Goal: Task Accomplishment & Management: Manage account settings

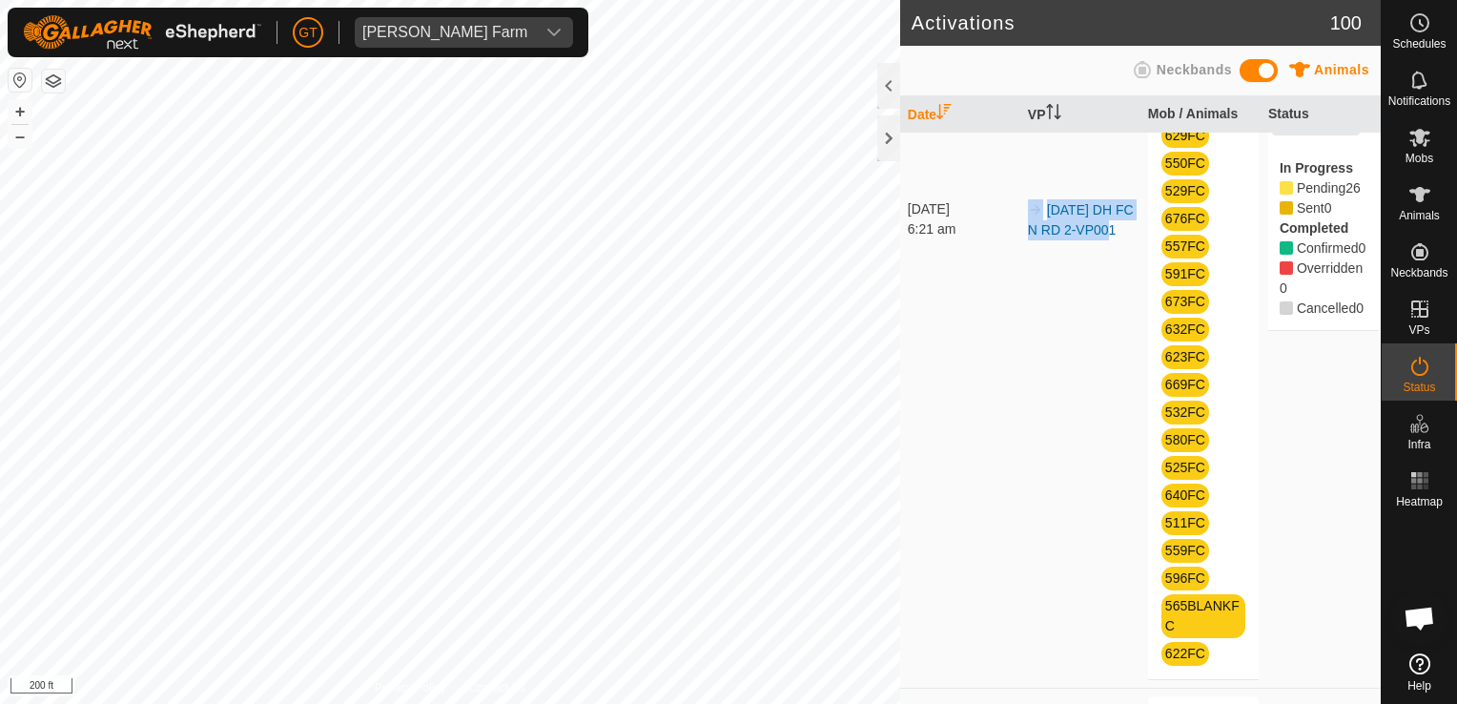
scroll to position [381, 0]
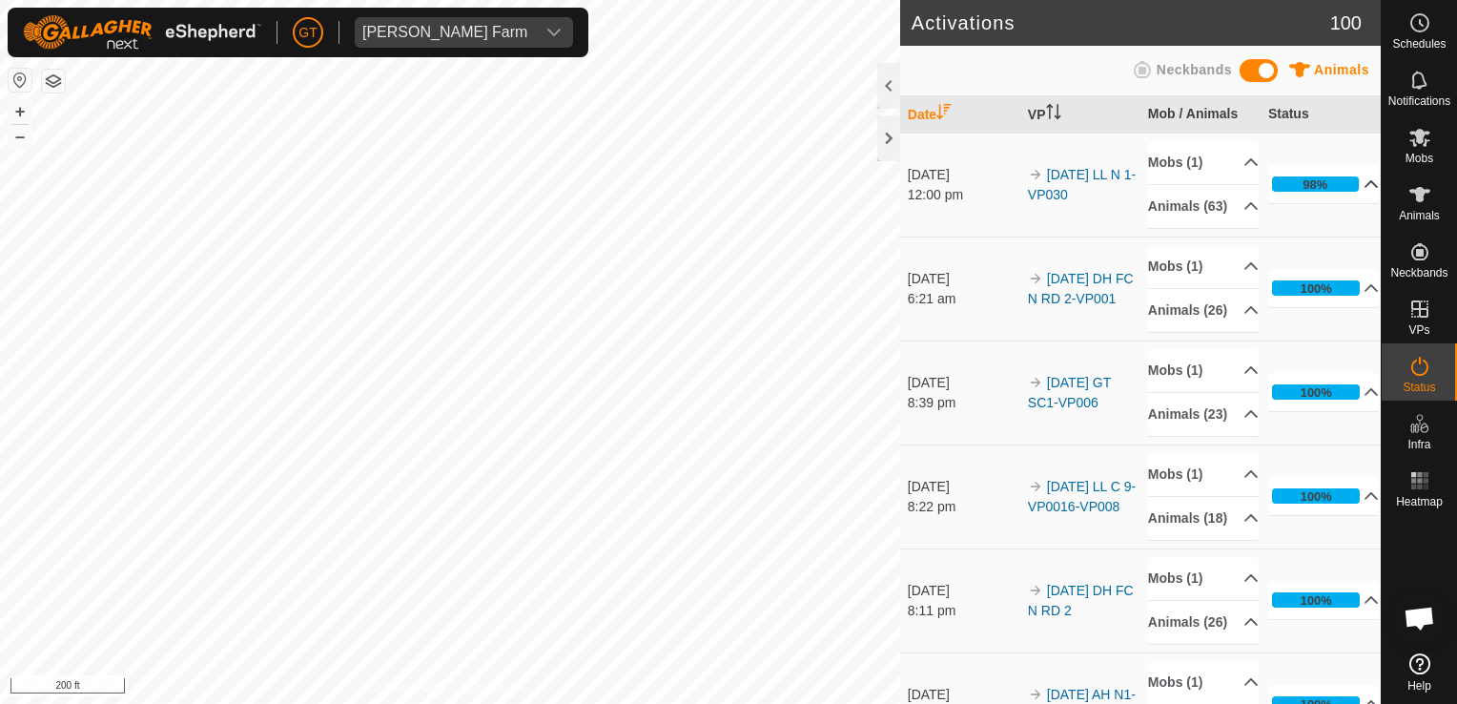
click at [1292, 193] on p-accordion-header "98%" at bounding box center [1324, 184] width 112 height 38
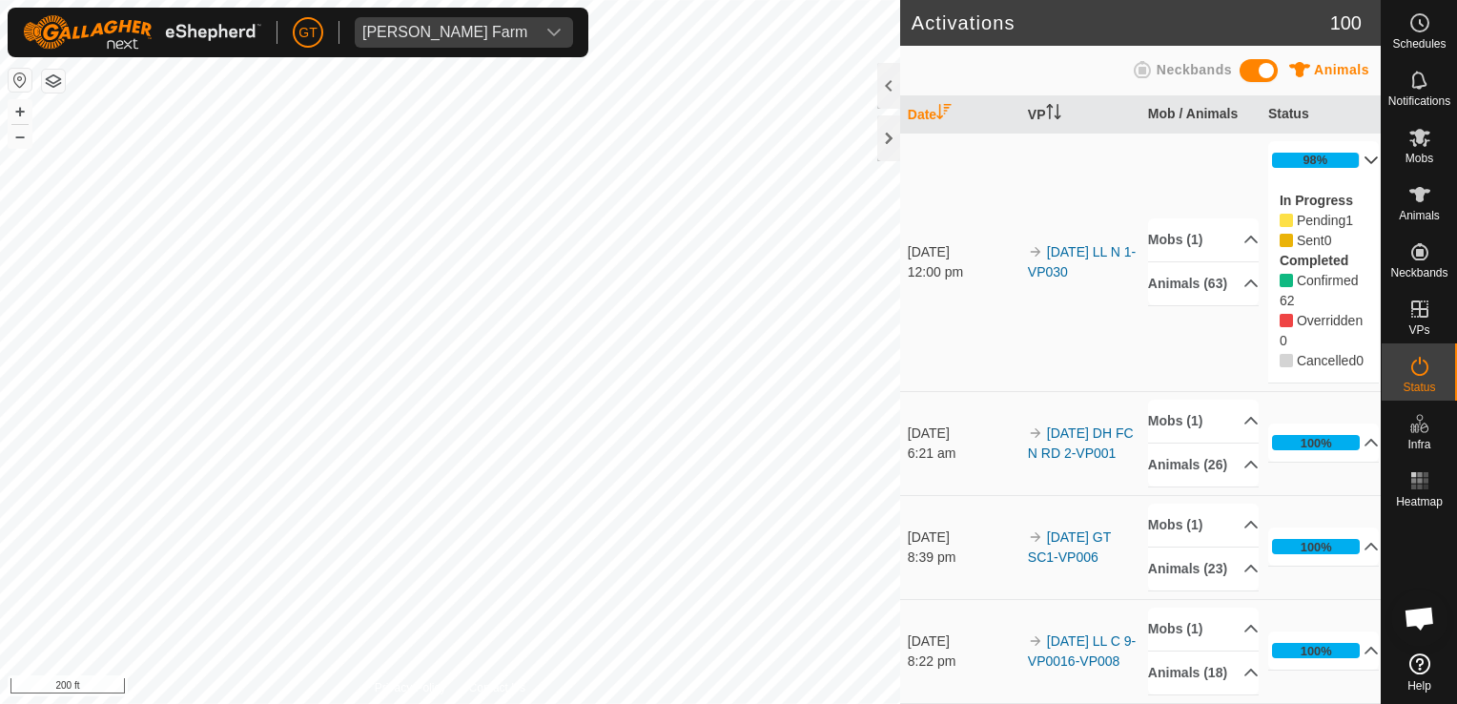
scroll to position [191, 0]
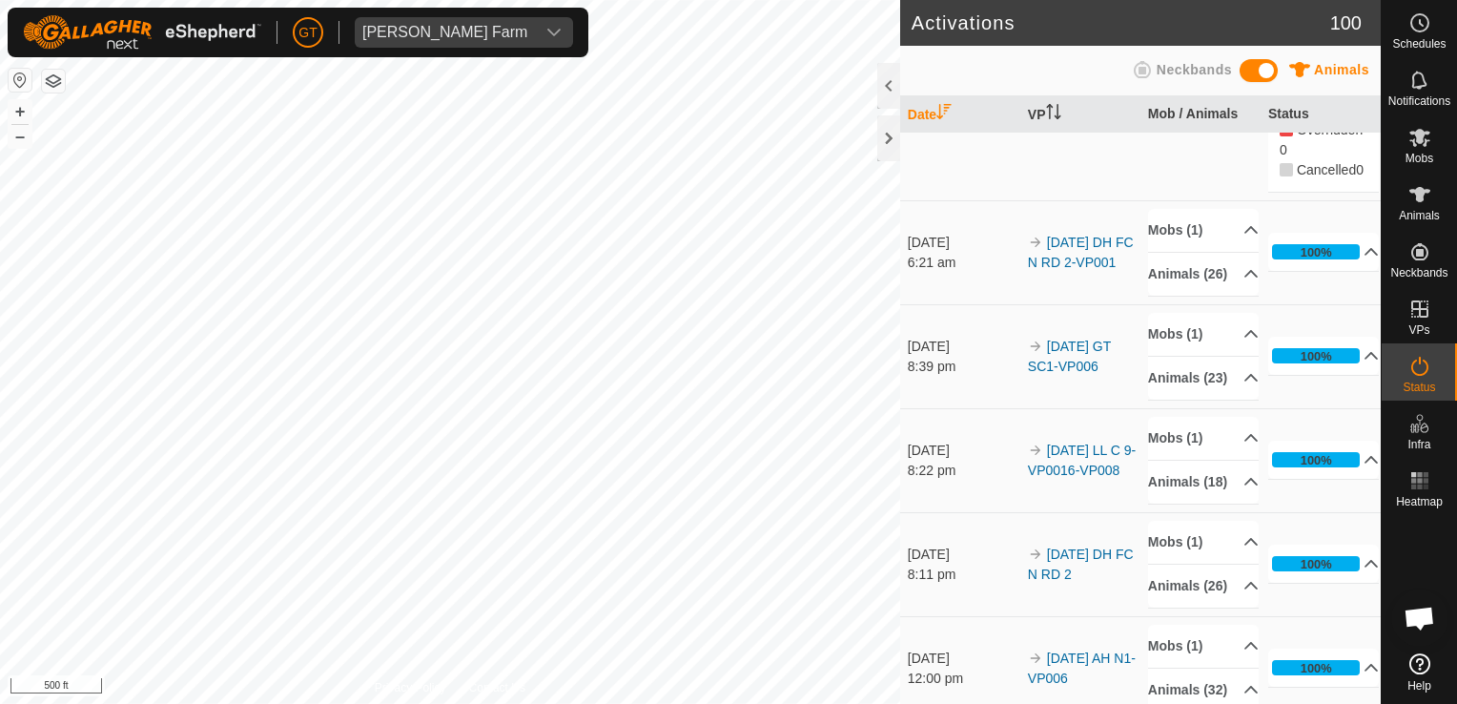
click at [997, 266] on div "Activations 100 Animals Neckbands Date VP Mob / Animals Status [DATE] 12:00 pm …" at bounding box center [690, 352] width 1381 height 704
click at [953, 291] on div "Activations 100 Animals Neckbands Date VP Mob / Animals Status [DATE] 12:00 pm …" at bounding box center [690, 352] width 1381 height 704
click at [1217, 290] on div "Activations 100 Animals Neckbands Date VP Mob / Animals Status [DATE] 12:00 pm …" at bounding box center [690, 352] width 1381 height 704
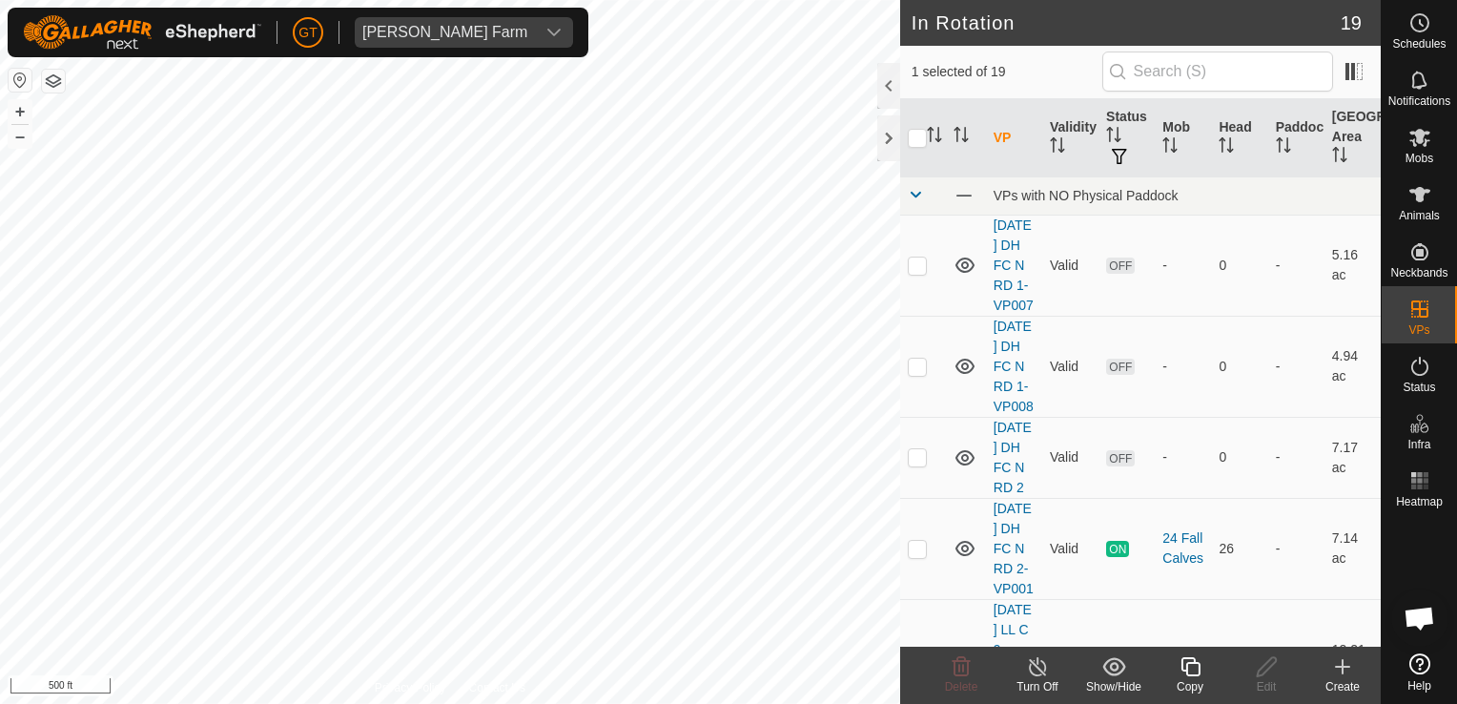
click at [1187, 668] on icon at bounding box center [1191, 666] width 24 height 23
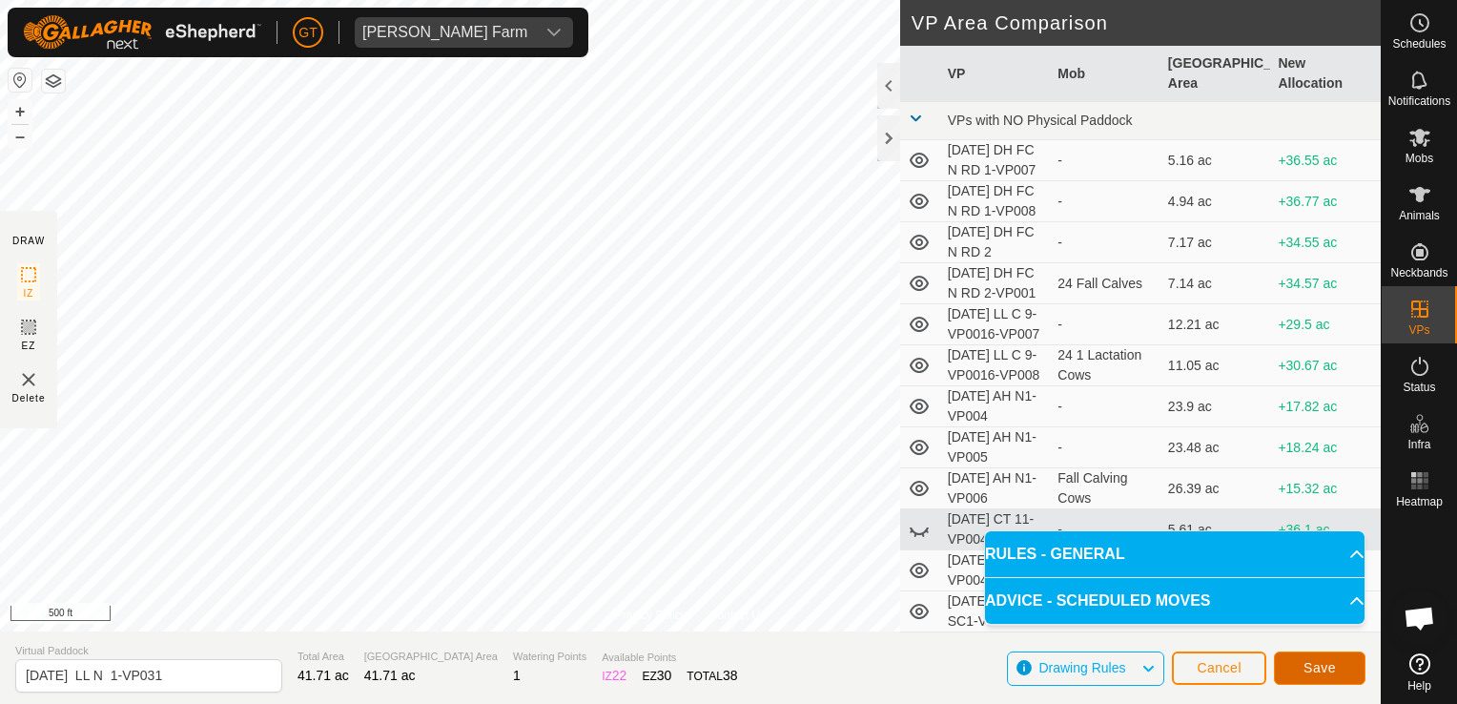
click at [1305, 667] on span "Save" at bounding box center [1320, 667] width 32 height 15
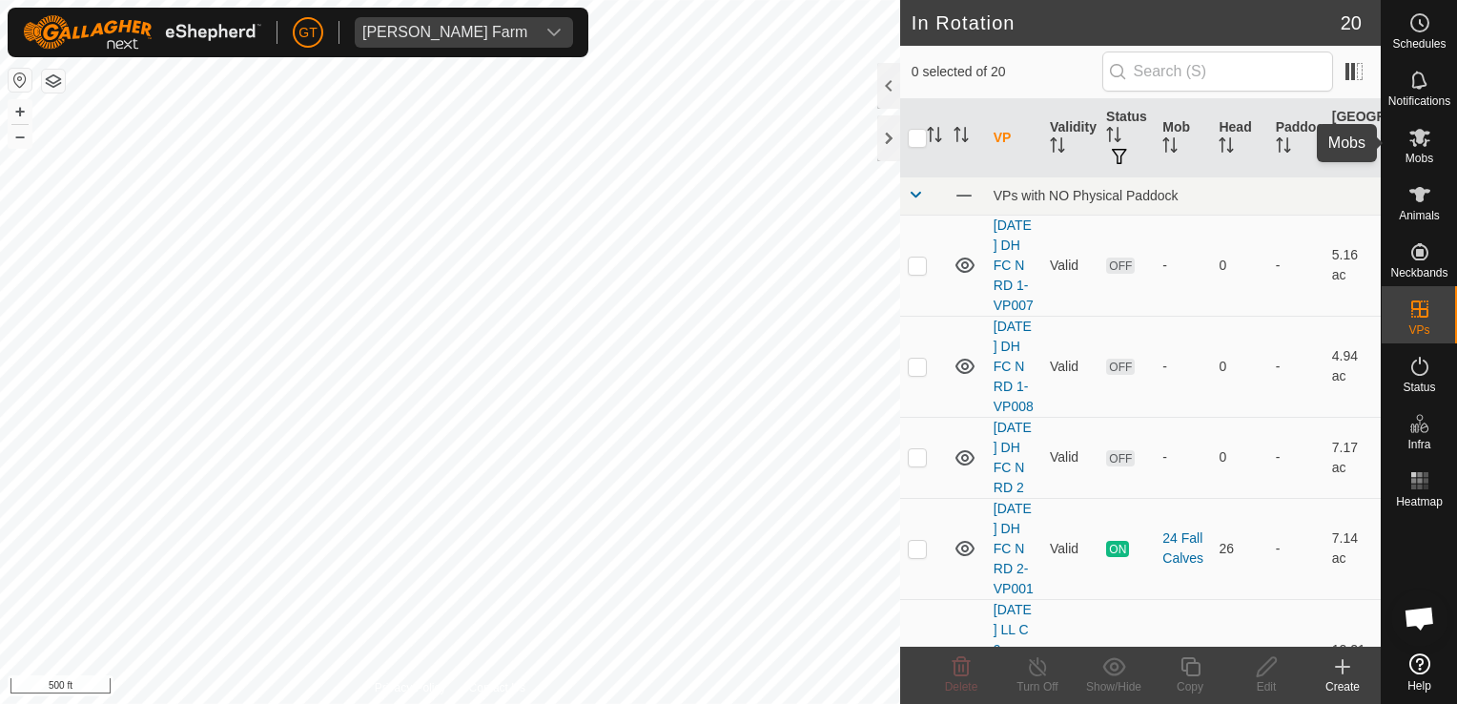
click at [1417, 132] on icon at bounding box center [1419, 138] width 21 height 18
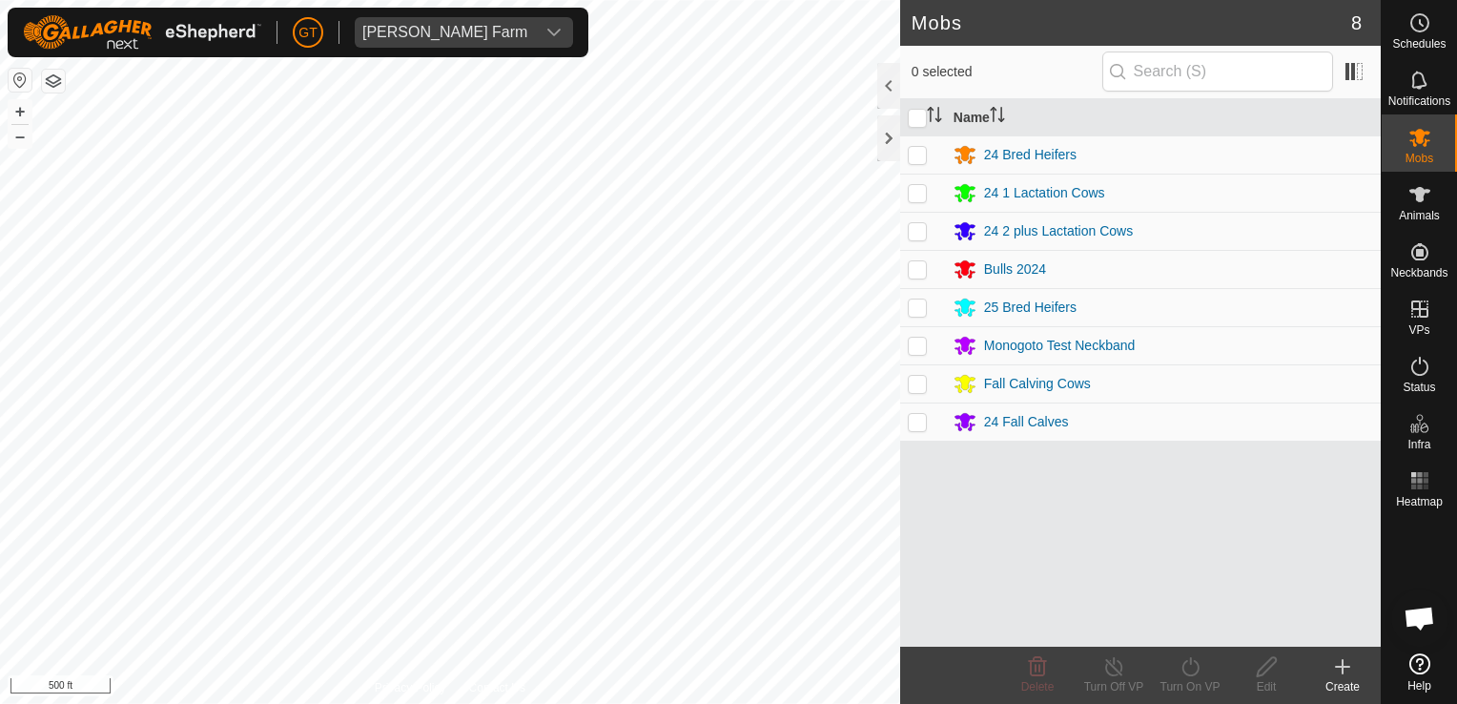
click at [914, 231] on p-checkbox at bounding box center [917, 230] width 19 height 15
checkbox input "true"
click at [1194, 664] on icon at bounding box center [1191, 666] width 24 height 23
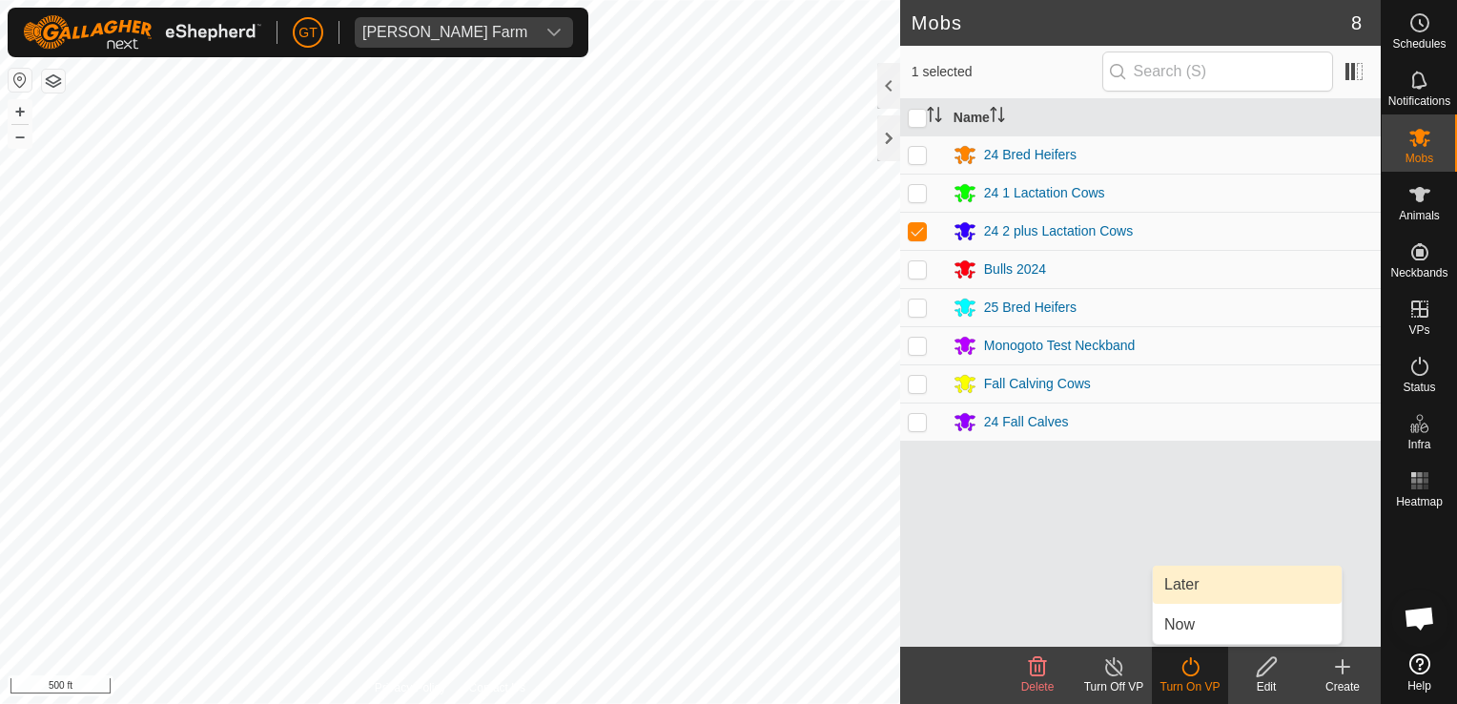
click at [1192, 586] on link "Later" at bounding box center [1247, 584] width 189 height 38
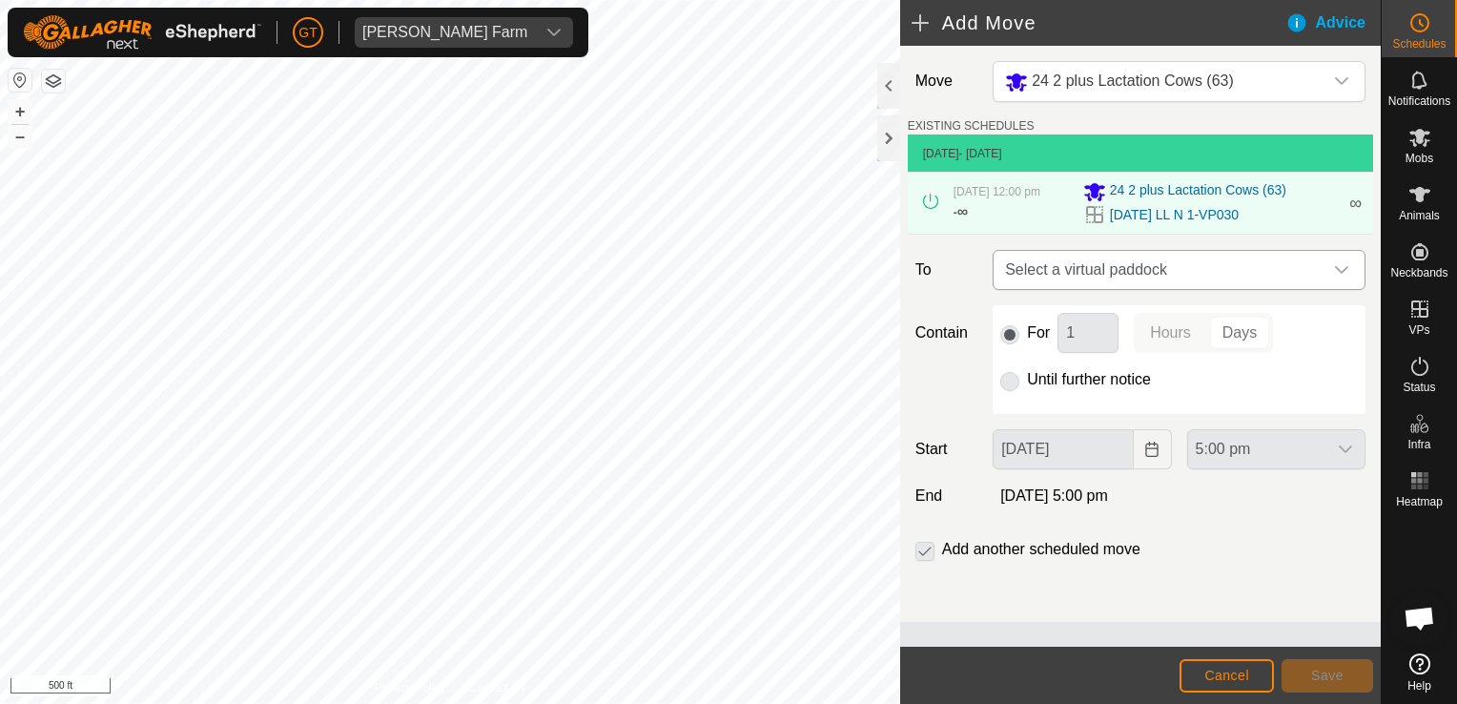
click at [1345, 277] on icon "dropdown trigger" at bounding box center [1341, 269] width 15 height 15
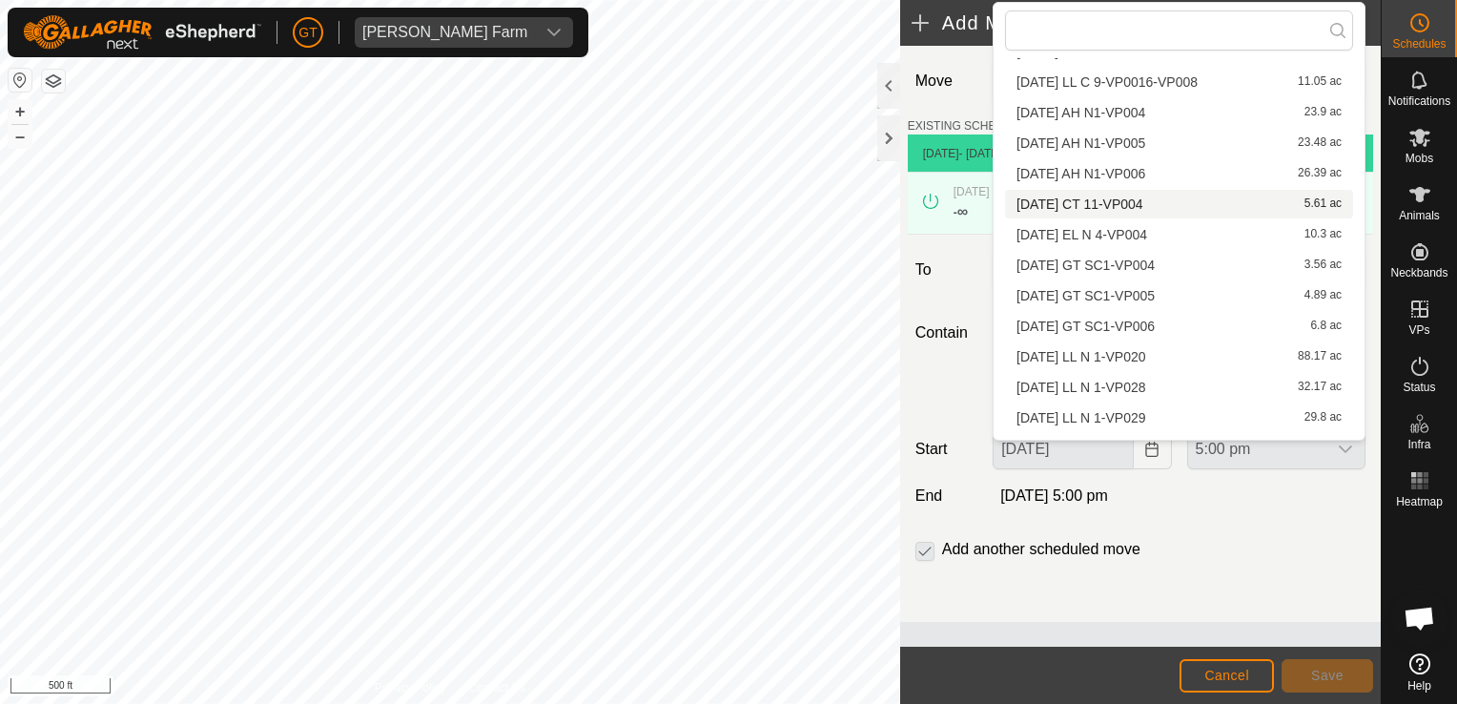
scroll to position [240, 0]
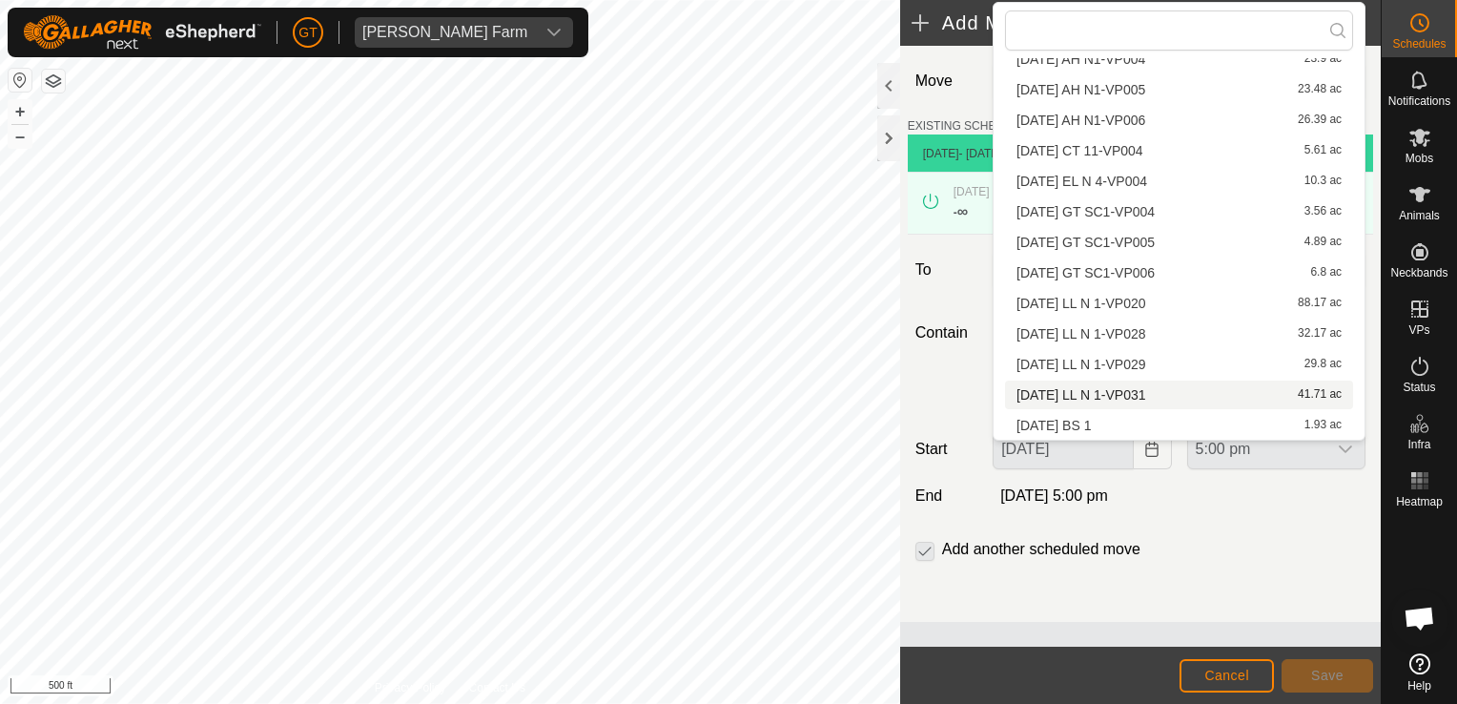
click at [1184, 397] on li "[DATE] LL N 1-VP031 41.71 ac" at bounding box center [1179, 394] width 348 height 29
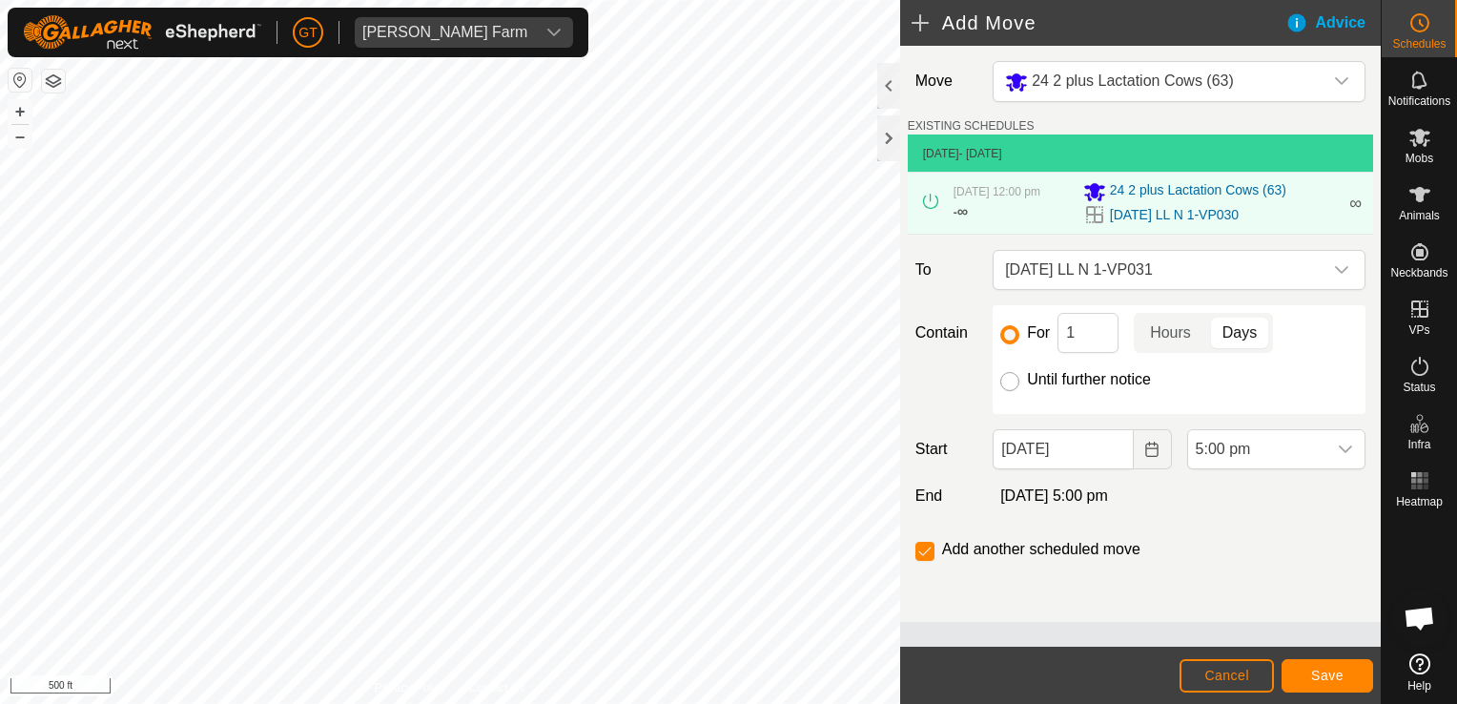
click at [1007, 391] on input "Until further notice" at bounding box center [1009, 381] width 19 height 19
radio input "true"
checkbox input "false"
click at [1157, 452] on icon "Choose Date" at bounding box center [1151, 449] width 15 height 15
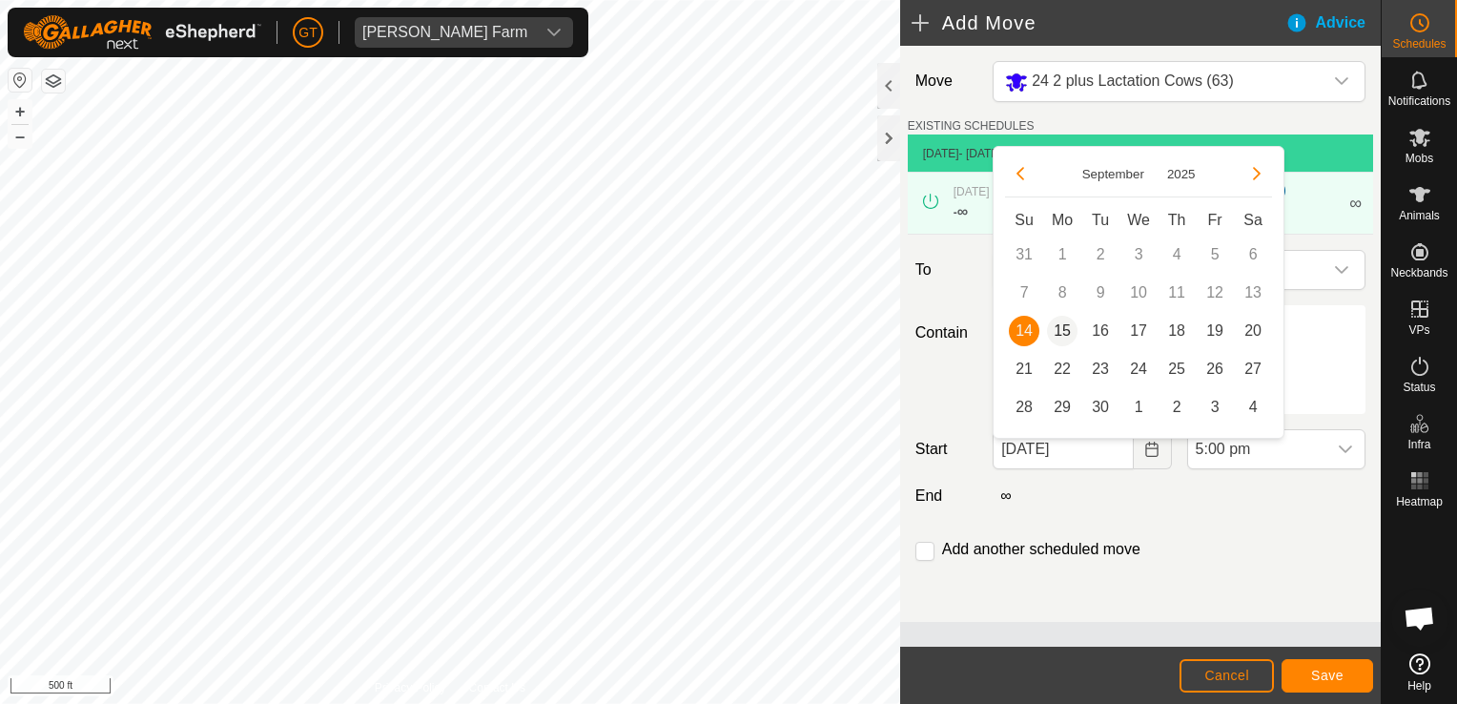
click at [1066, 336] on span "15" at bounding box center [1062, 331] width 31 height 31
type input "[DATE]"
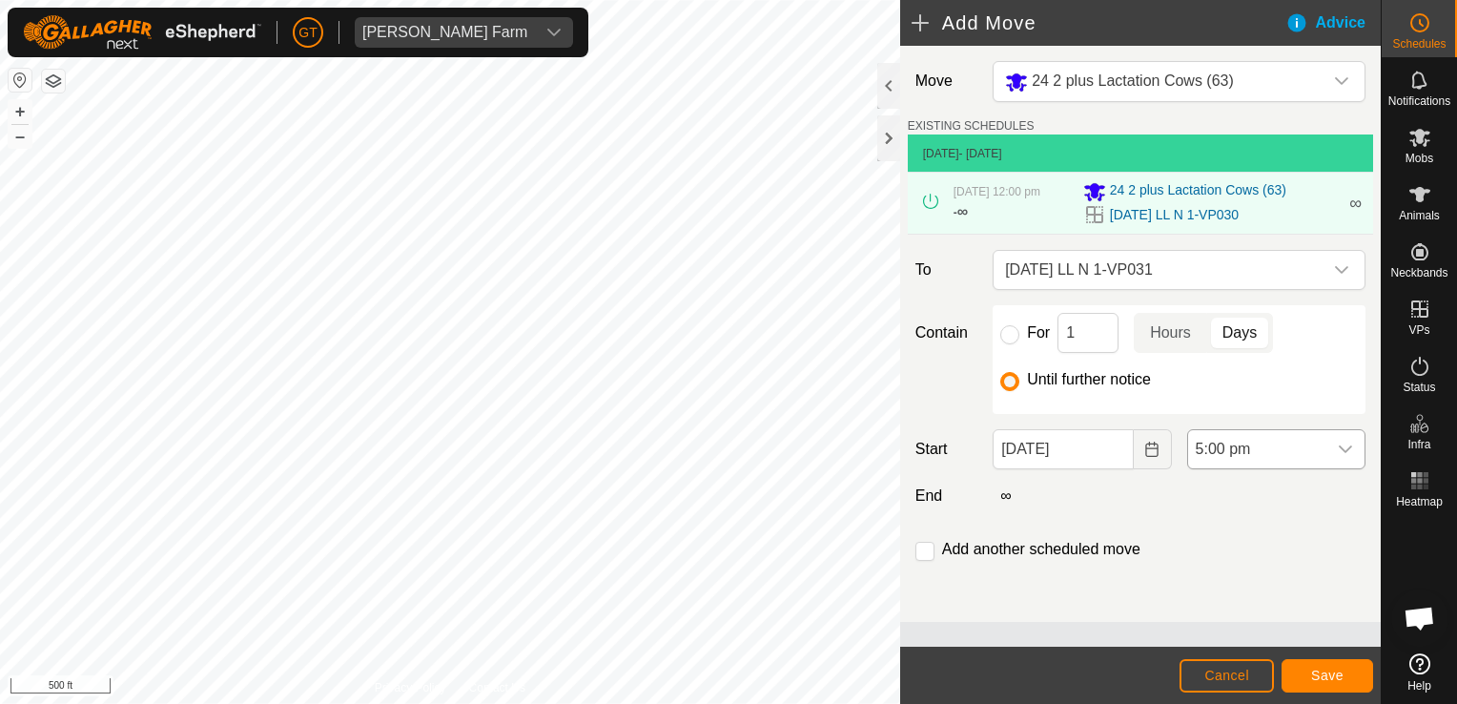
click at [1346, 457] on icon "dropdown trigger" at bounding box center [1345, 449] width 15 height 15
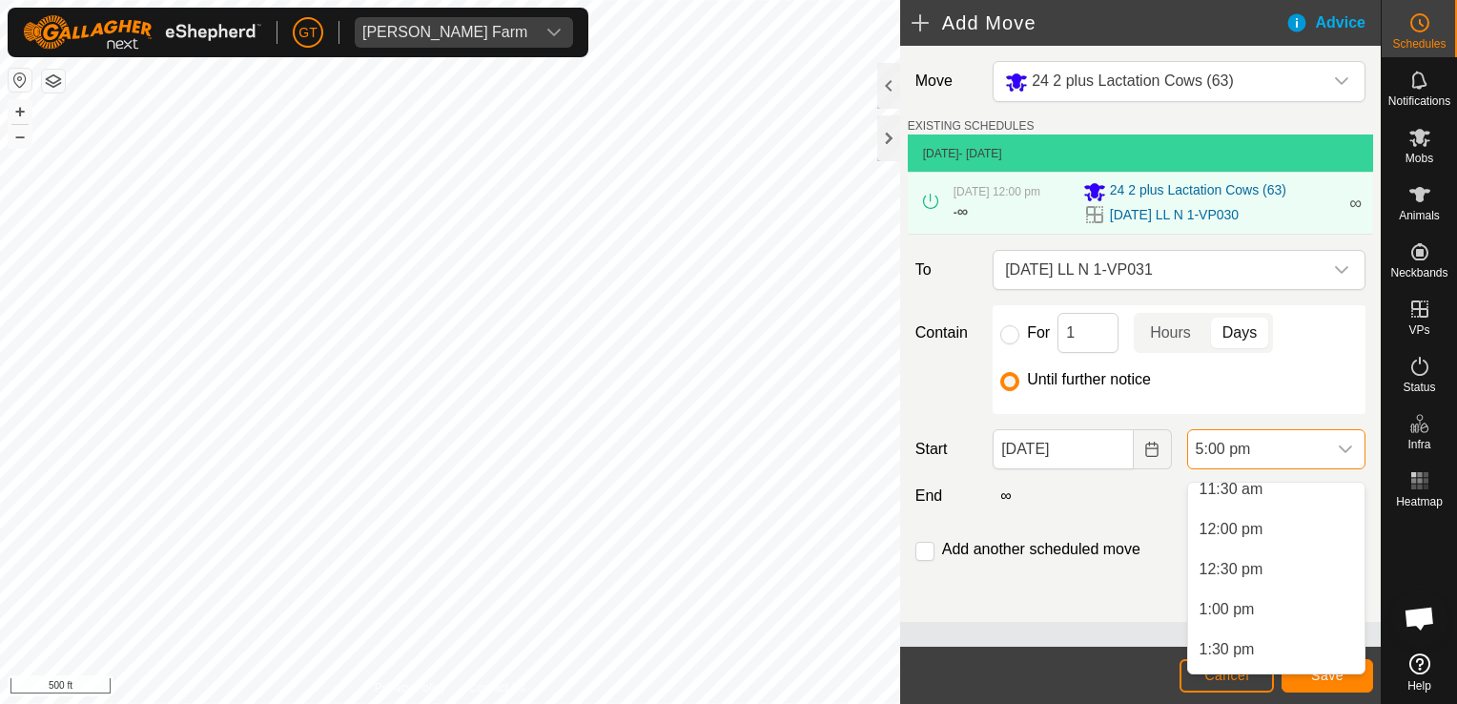
scroll to position [915, 0]
click at [1279, 552] on li "12:00 pm" at bounding box center [1276, 547] width 176 height 38
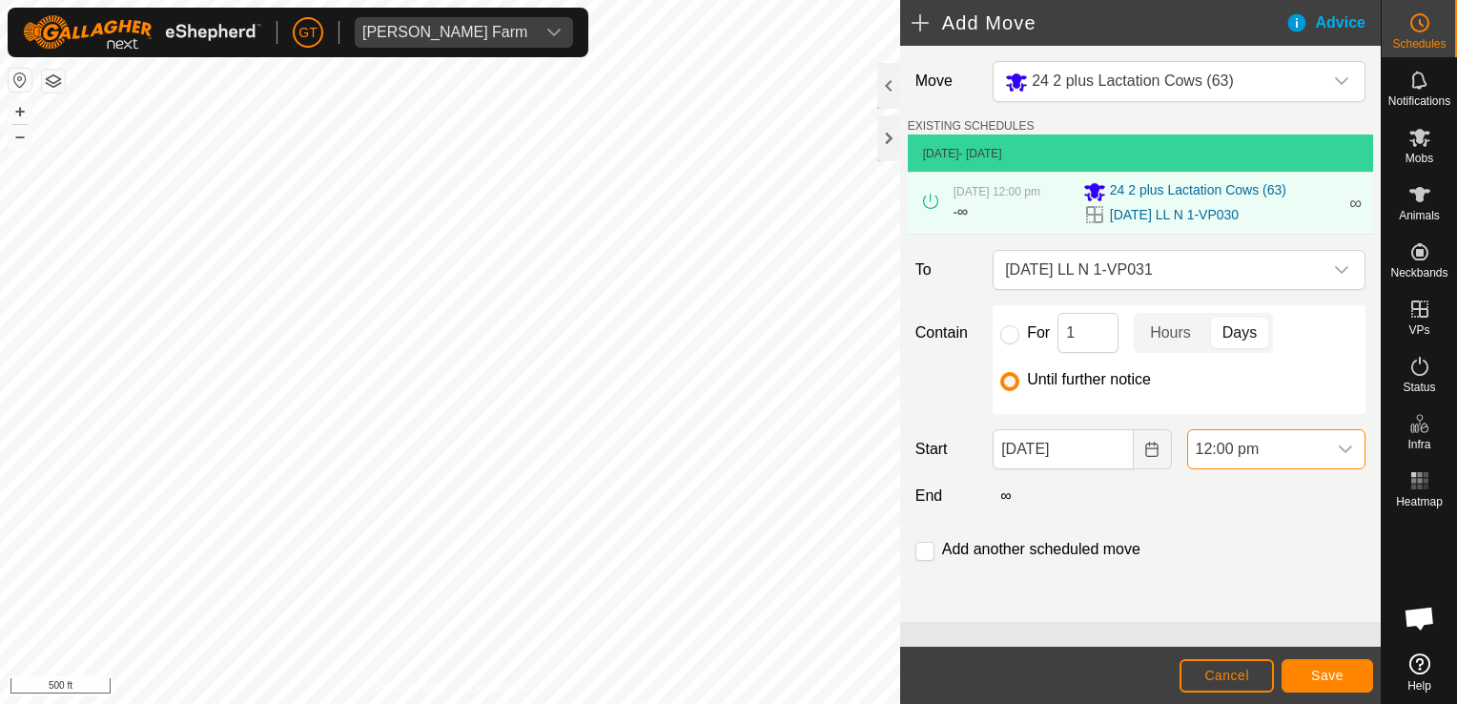
scroll to position [1209, 0]
click at [1328, 676] on span "Save" at bounding box center [1327, 675] width 32 height 15
